Goal: Task Accomplishment & Management: Use online tool/utility

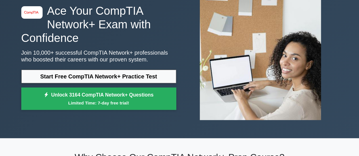
scroll to position [43, 0]
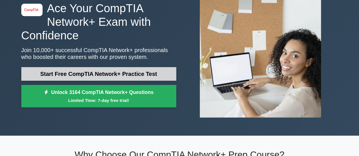
click at [135, 74] on link "Start Free CompTIA Network+ Practice Test" at bounding box center [98, 74] width 155 height 14
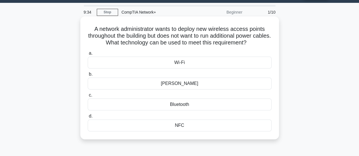
scroll to position [16, 0]
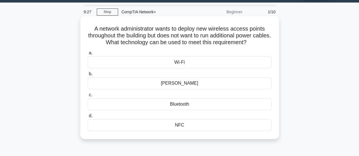
click at [207, 105] on div "Bluetooth" at bounding box center [180, 104] width 184 height 12
click at [88, 97] on input "c. Bluetooth" at bounding box center [88, 95] width 0 height 4
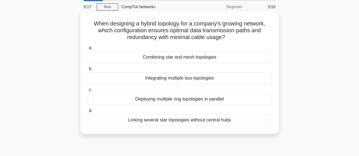
scroll to position [21, 0]
